Goal: Book appointment/travel/reservation

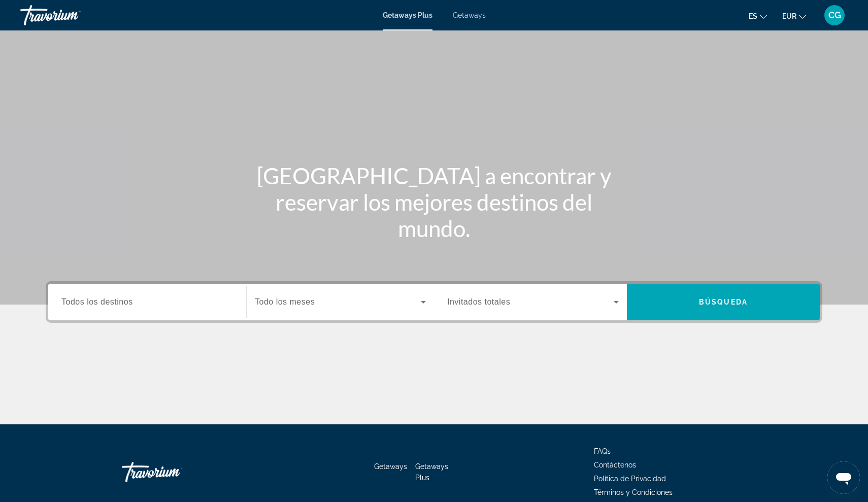
click at [133, 301] on input "Destination Todos los destinos" at bounding box center [147, 303] width 172 height 12
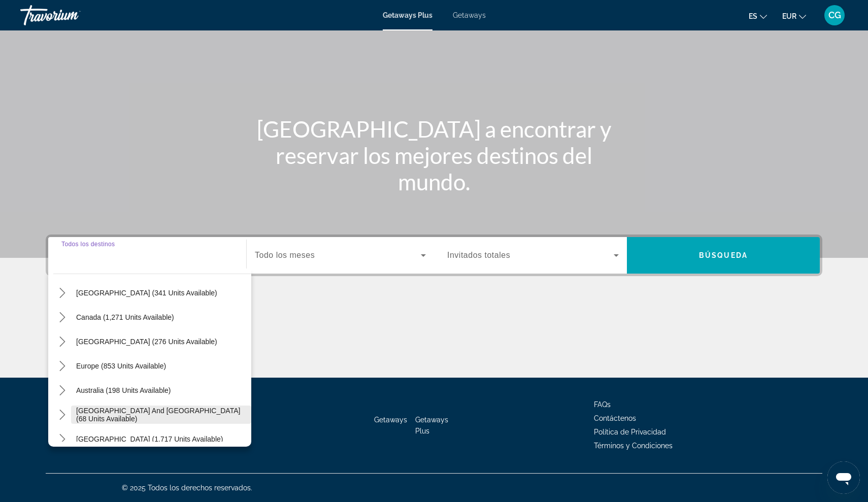
scroll to position [85, 0]
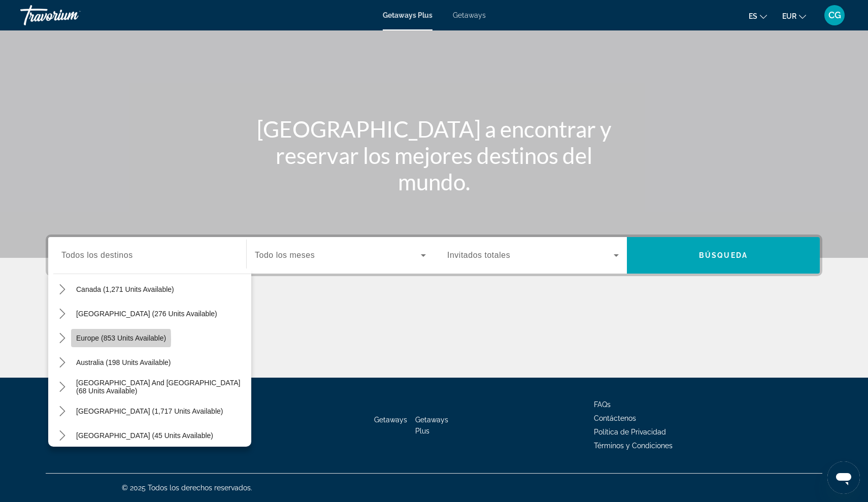
click at [89, 340] on span "Europe (853 units available)" at bounding box center [121, 338] width 90 height 8
type input "**********"
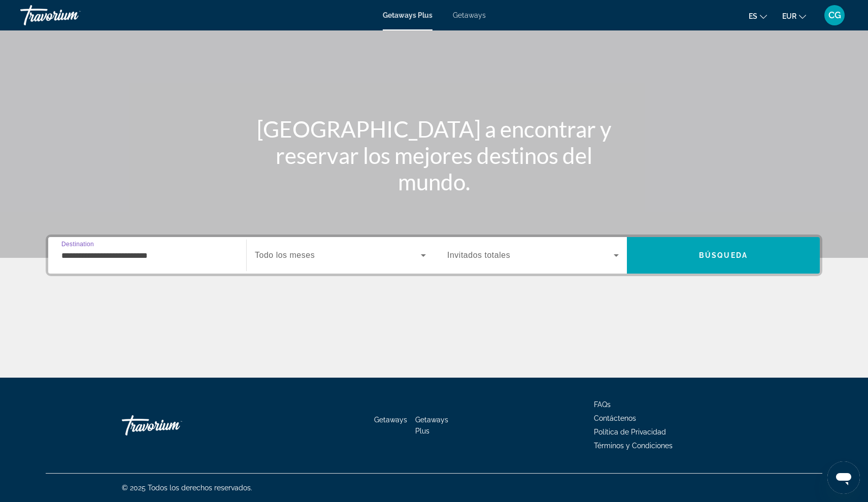
click at [139, 258] on input "**********" at bounding box center [147, 256] width 172 height 12
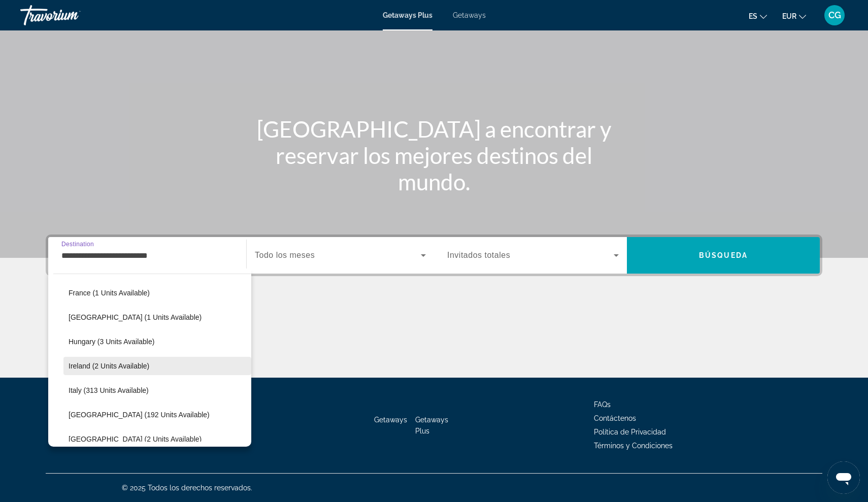
scroll to position [231, 0]
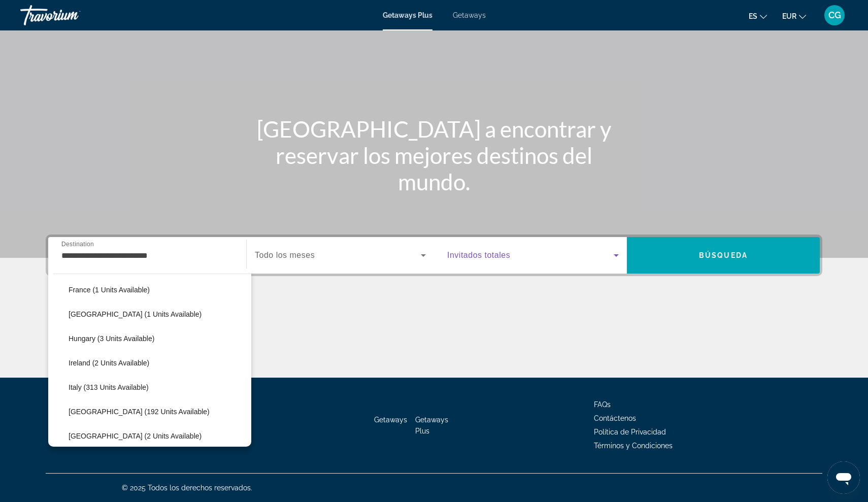
click at [615, 252] on icon "Search widget" at bounding box center [616, 255] width 12 height 12
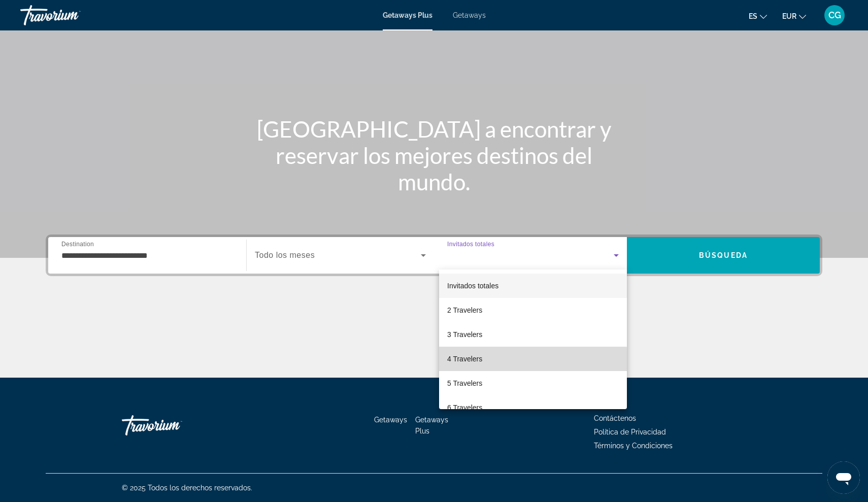
click at [480, 361] on span "4 Travelers" at bounding box center [464, 359] width 35 height 12
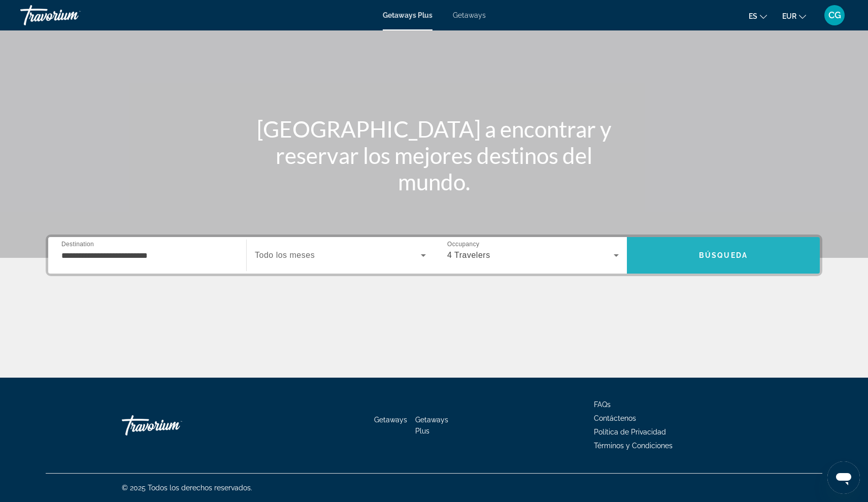
click at [699, 254] on span "Search" at bounding box center [723, 255] width 193 height 24
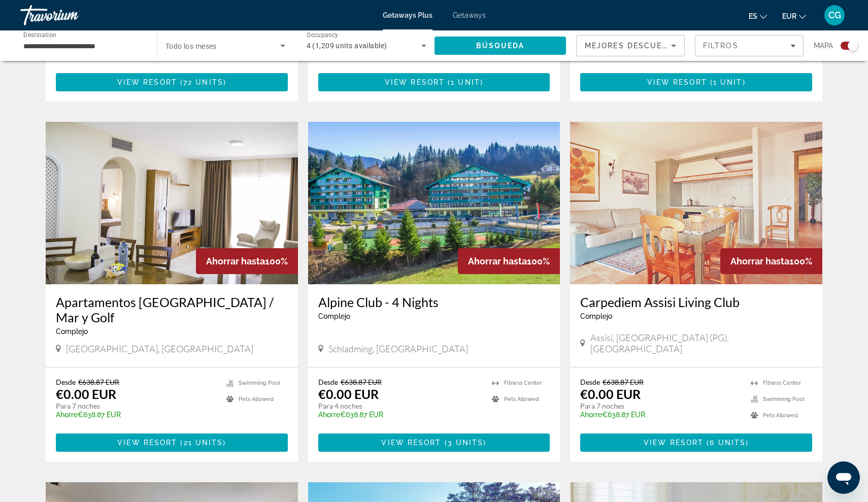
scroll to position [994, 0]
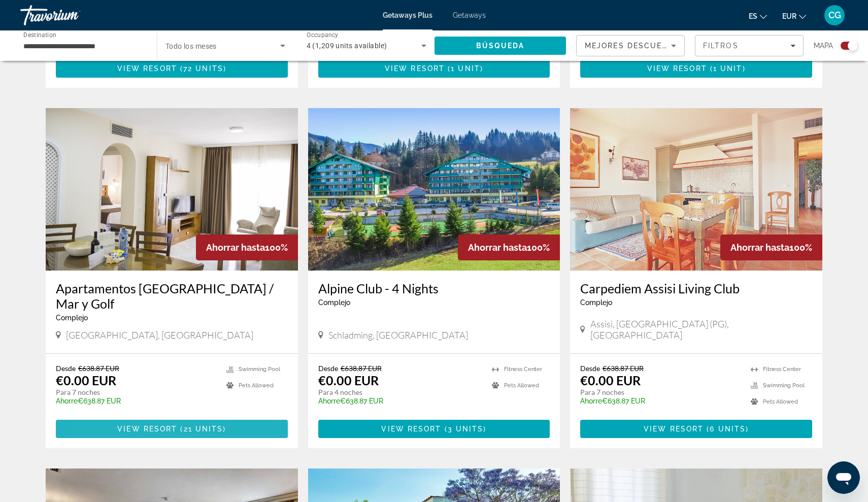
click at [115, 417] on span "Main content" at bounding box center [172, 429] width 232 height 24
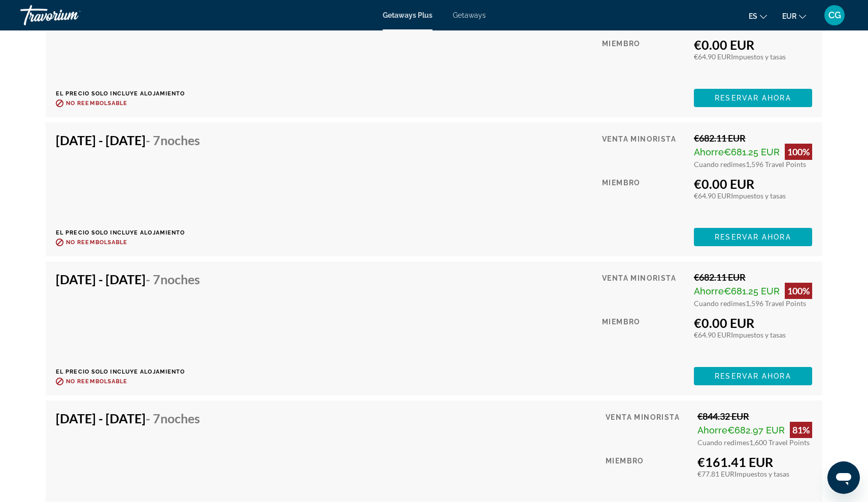
scroll to position [2184, 0]
click at [753, 372] on span "Reservar ahora" at bounding box center [753, 376] width 76 height 8
